Goal: Contribute content: Add original content to the website for others to see

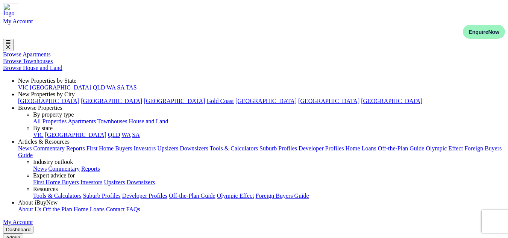
click at [13, 18] on link "Posts" at bounding box center [6, 15] width 13 height 6
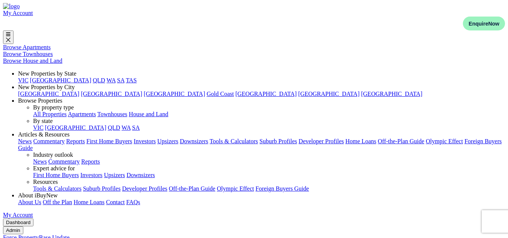
paste input "Why Melbourne Is Emerging as Australia’s Next Great Investment State"
type input "Why Melbourne Is Emerging as Australia’s Next Great Investment State"
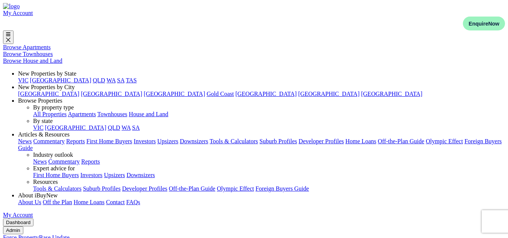
paste textarea "For decades, Sydney has worn the crown as Australia’s top-tier property and inv…"
paste textarea "But as market dynamics shift, investors are increasingly turning their gaze sou…"
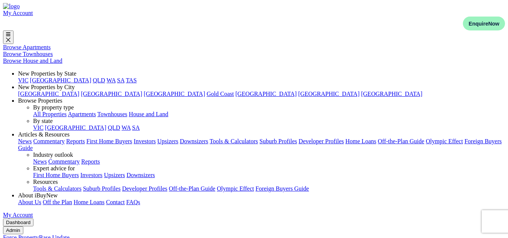
type textarea "For decades, Sydney has worn the crown as Australia’s top-tier property and inv…"
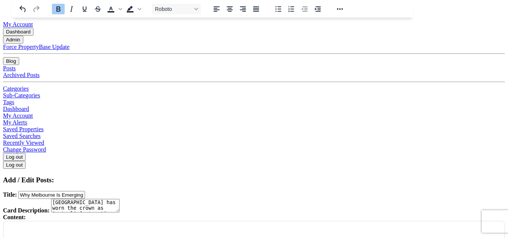
scroll to position [225, 0]
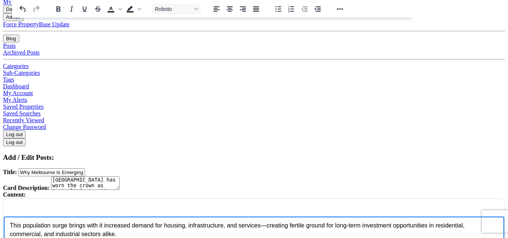
scroll to position [191, 0]
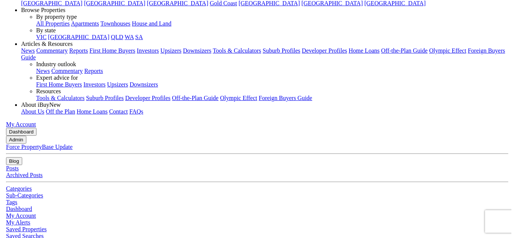
scroll to position [0, 0]
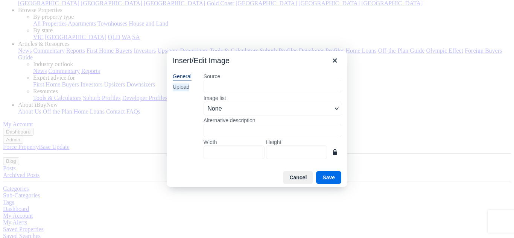
click at [186, 88] on div "Upload" at bounding box center [181, 87] width 17 height 8
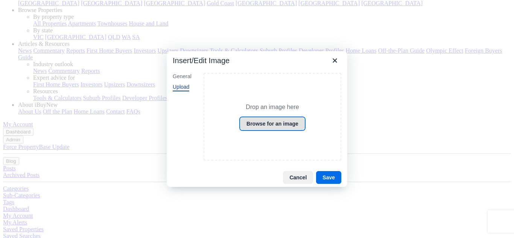
click at [285, 123] on button "Browse for an image" at bounding box center [272, 123] width 65 height 13
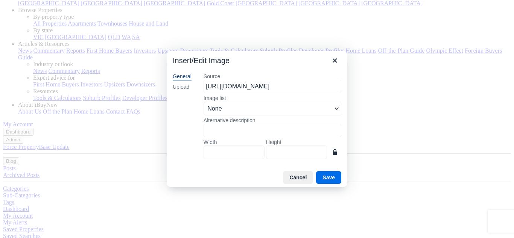
scroll to position [0, 115]
type input "1050"
type input "700"
click at [288, 158] on input "700" at bounding box center [296, 153] width 61 height 14
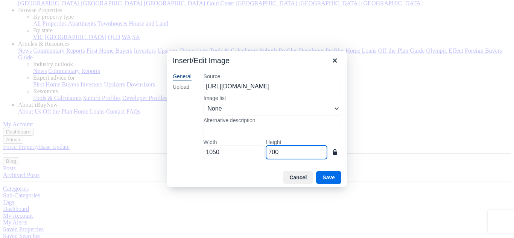
type input "105"
type input "70"
type input "11"
type input "7"
type input "14"
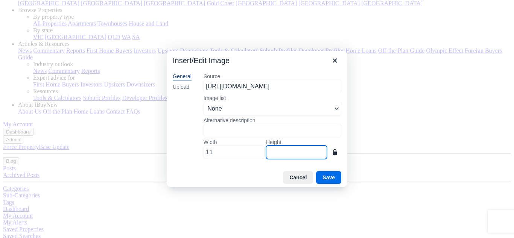
type input "9"
type input "135"
type input "90"
type input "1350"
type input "900"
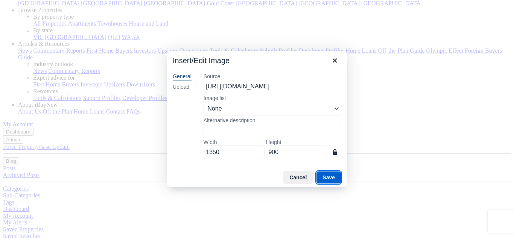
click at [330, 178] on button "Save" at bounding box center [328, 177] width 25 height 13
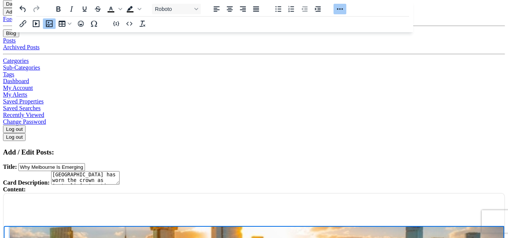
scroll to position [219, 0]
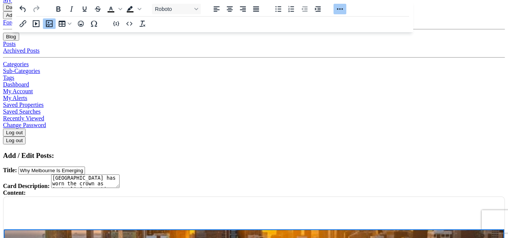
scroll to position [150, 6]
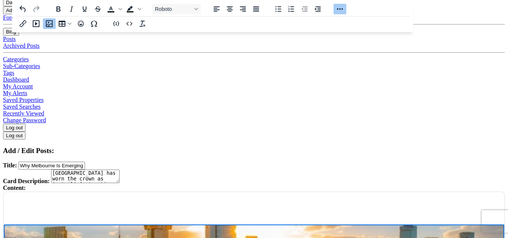
scroll to position [215, 0]
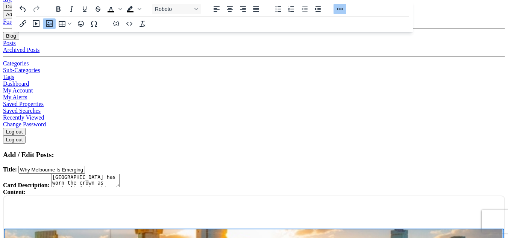
drag, startPoint x: 396, startPoint y: 483, endPoint x: 396, endPoint y: 410, distance: 73.7
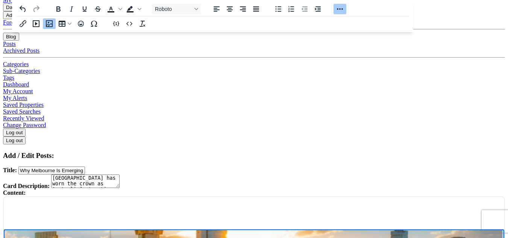
drag, startPoint x: 396, startPoint y: 410, endPoint x: 396, endPoint y: 379, distance: 31.6
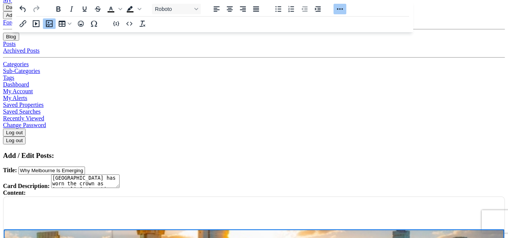
scroll to position [95, 118]
drag, startPoint x: 307, startPoint y: 485, endPoint x: 430, endPoint y: 437, distance: 132.4
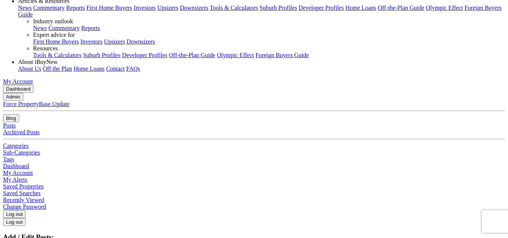
scroll to position [110, 0]
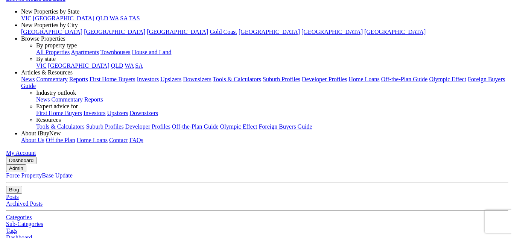
scroll to position [67, 0]
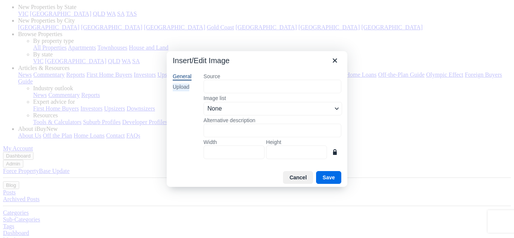
click at [179, 87] on div "Upload" at bounding box center [181, 87] width 17 height 8
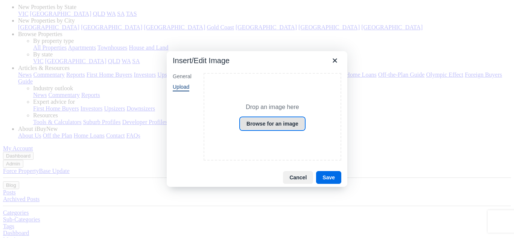
click at [263, 120] on button "Browse for an image" at bounding box center [272, 123] width 65 height 13
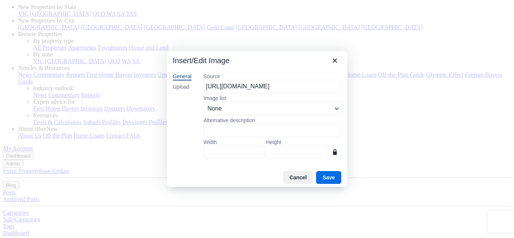
scroll to position [0, 112]
type input "1050"
type input "700"
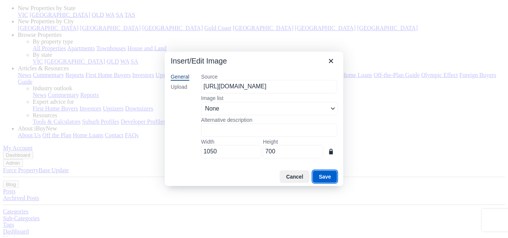
scroll to position [0, 0]
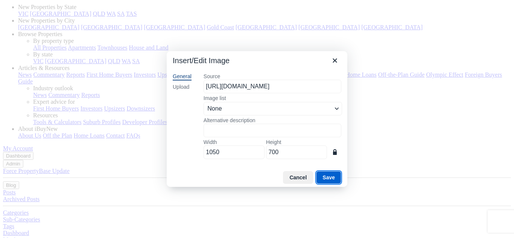
click at [334, 179] on button "Save" at bounding box center [328, 177] width 25 height 13
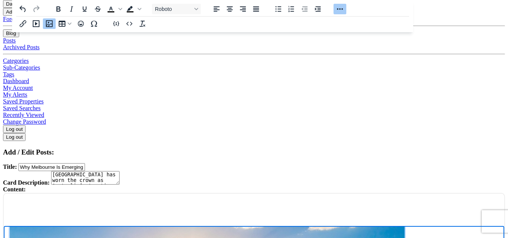
scroll to position [219, 0]
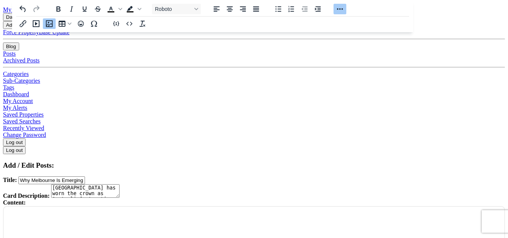
scroll to position [159, 5]
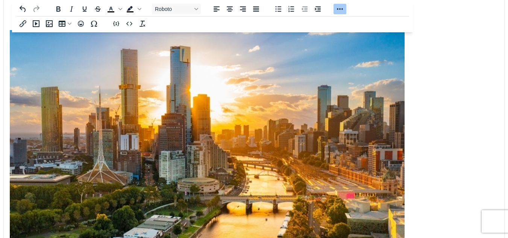
scroll to position [416, 0]
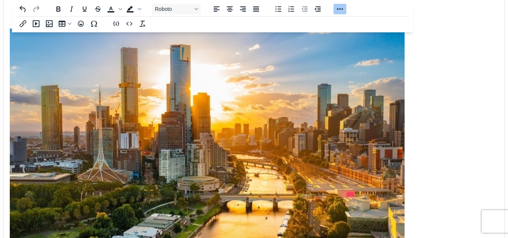
select select "4"
select select "17"
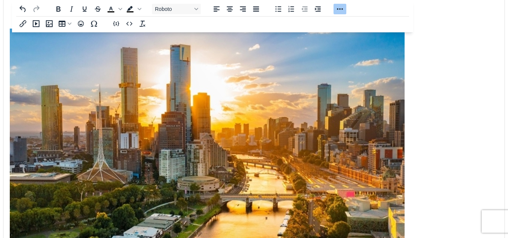
type input "C:\fakepath\1.jpg"
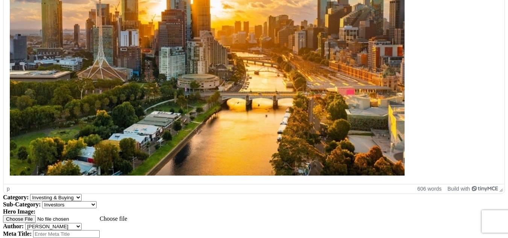
scroll to position [516, 0]
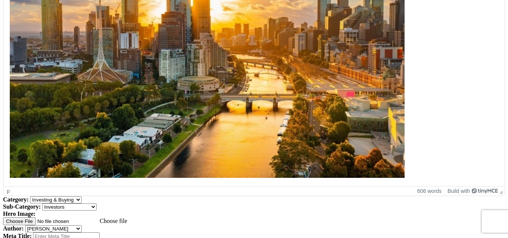
click at [82, 225] on select "Select Author Andrew Ladd Ava Markland Claire Almond Craig Jervis Daniel Peters…" at bounding box center [53, 228] width 56 height 7
select select "1590"
click at [25, 225] on select "Select Author Andrew Ladd Ava Markland Claire Almond Craig Jervis Daniel Peters…" at bounding box center [53, 228] width 56 height 7
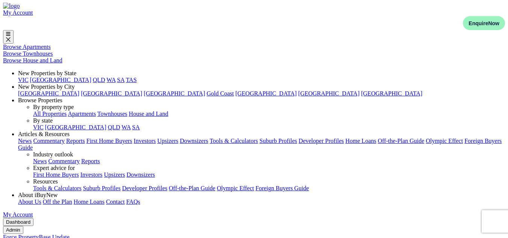
scroll to position [0, 0]
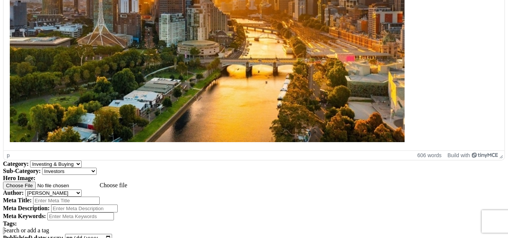
scroll to position [542, 0]
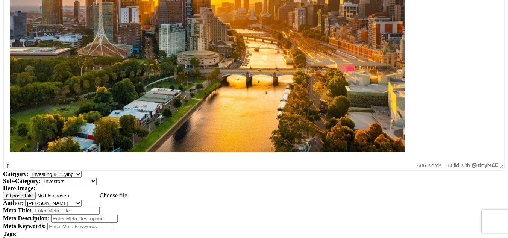
click at [100, 207] on input "Meta Title:" at bounding box center [66, 211] width 67 height 8
paste input "Why Melbourne Is Emerging as Australia’s Next Great Investment State"
type input "Why Melbourne Is Emerging as Australia’s Next Great Investment State"
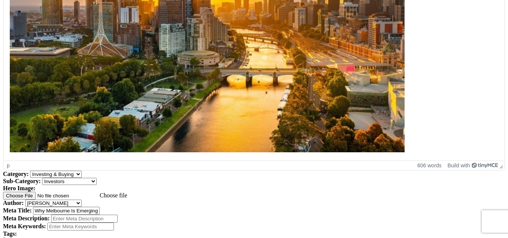
click at [118, 215] on input "Meta Description:" at bounding box center [84, 219] width 67 height 8
paste input "Why Melbourne Is Emerging as Australia’s Next Great Investment State"
type input "Why Melbourne Is Emerging as Australia’s Next Great Investment State"
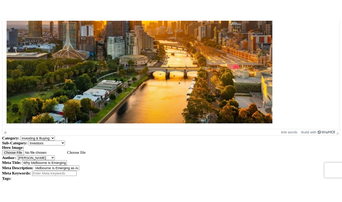
scroll to position [0, 0]
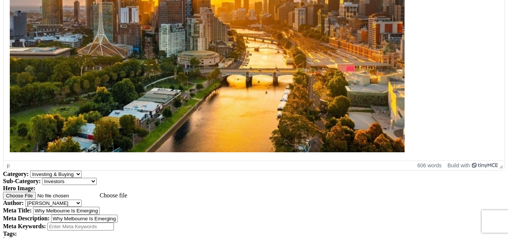
click at [213, 223] on div "Meta Keywords:" at bounding box center [254, 227] width 502 height 8
click at [114, 223] on input "Meta Keywords:" at bounding box center [80, 227] width 67 height 8
paste input "Why Melbourne Is Emerging as Australia’s Next Great Investment State"
type input "Why Melbourne Is Emerging as Australia’s Next Great Investment State"
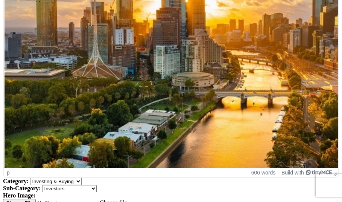
type input "i"
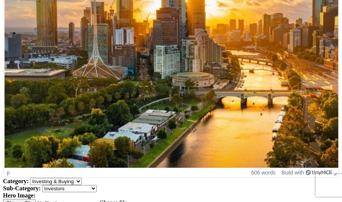
type input "p"
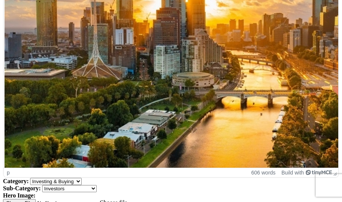
type input "a"
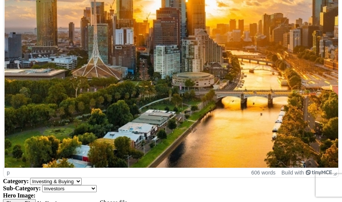
type input "g"
type input "r"
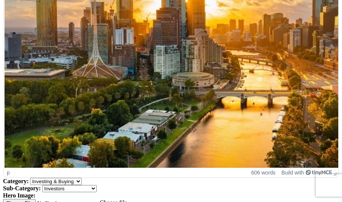
type input "i"
type input "a"
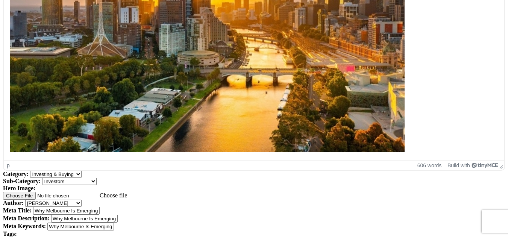
click at [109, 237] on div "Investor Affordability Capital Growth Australia Real Estate" at bounding box center [254, 240] width 502 height 7
click at [62, 237] on span "Capital Growth" at bounding box center [43, 240] width 38 height 6
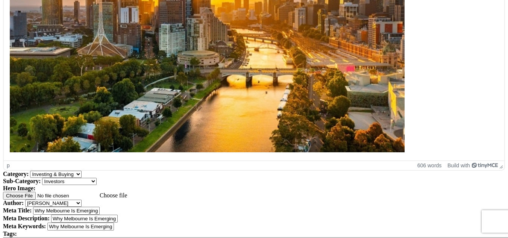
click at [127, 237] on div at bounding box center [254, 241] width 502 height 8
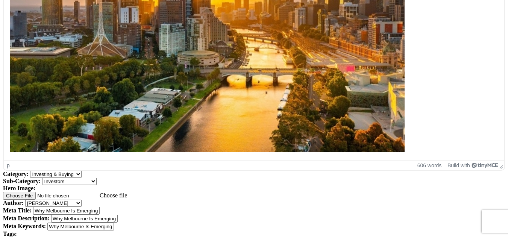
type input "p"
click at [129, 237] on div "Property Investors inve" at bounding box center [254, 240] width 502 height 7
type input "i"
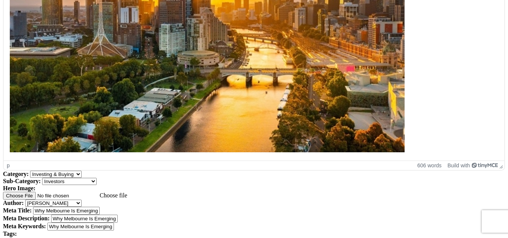
type input "m"
type input "i"
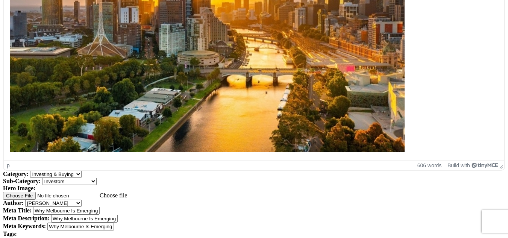
type input "p"
click at [83, 237] on span "[GEOGRAPHIC_DATA]" at bounding box center [56, 240] width 63 height 6
click at [66, 237] on icon at bounding box center [66, 240] width 0 height 6
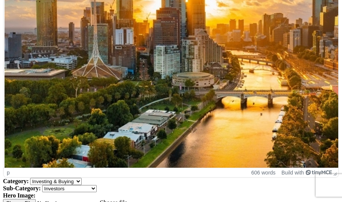
type input "i"
type input "p"
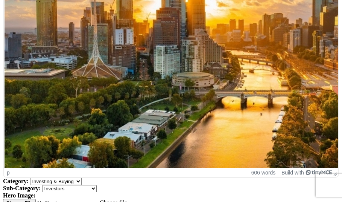
type input "i"
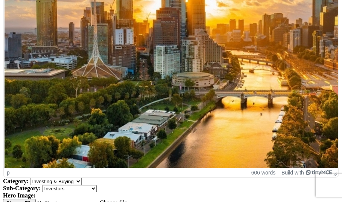
type input "2025-10-13"
type input "12:00"
